Goal: Find specific page/section: Find specific page/section

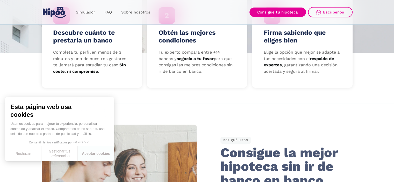
scroll to position [207, 0]
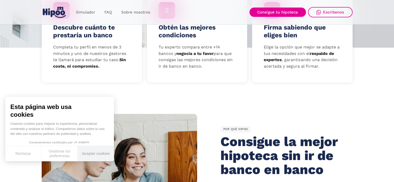
drag, startPoint x: 105, startPoint y: 153, endPoint x: 131, endPoint y: 122, distance: 40.8
click at [105, 153] on button "Aceptar cookies" at bounding box center [96, 153] width 36 height 15
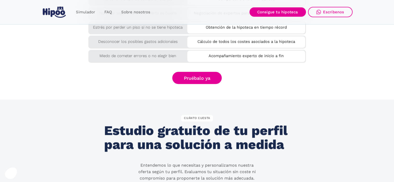
scroll to position [959, 0]
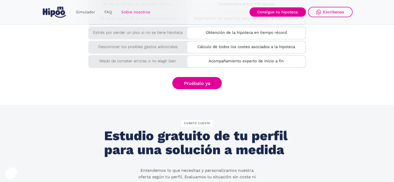
click at [142, 11] on link "Sobre nosotros" at bounding box center [136, 12] width 38 height 10
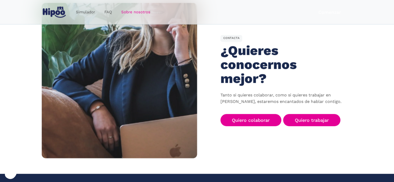
scroll to position [777, 0]
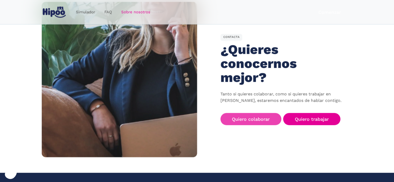
click at [257, 113] on link "Quiero colaborar" at bounding box center [250, 119] width 61 height 12
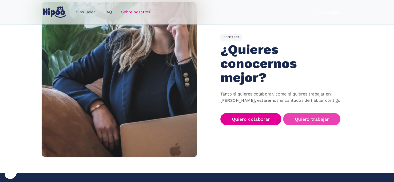
click at [320, 113] on link "Quiero trabajar" at bounding box center [311, 119] width 57 height 12
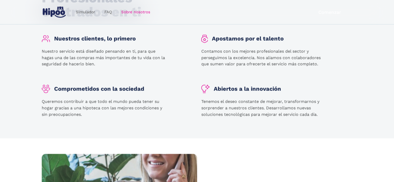
scroll to position [622, 0]
